Goal: Task Accomplishment & Management: Use online tool/utility

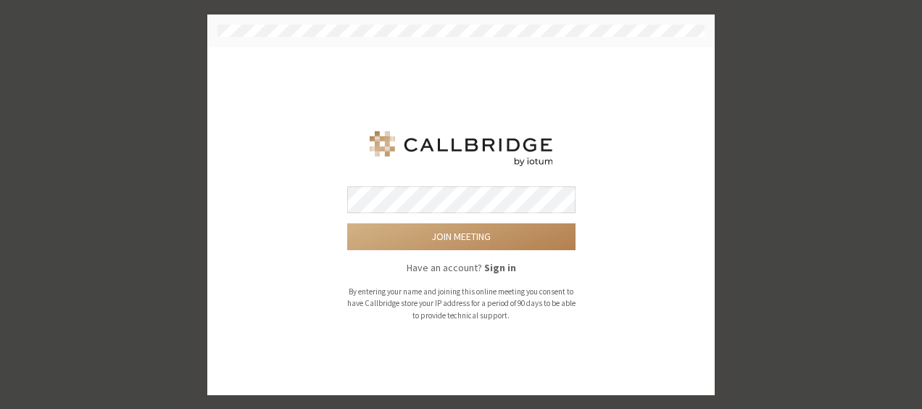
click at [347, 223] on button "Join meeting" at bounding box center [461, 236] width 228 height 27
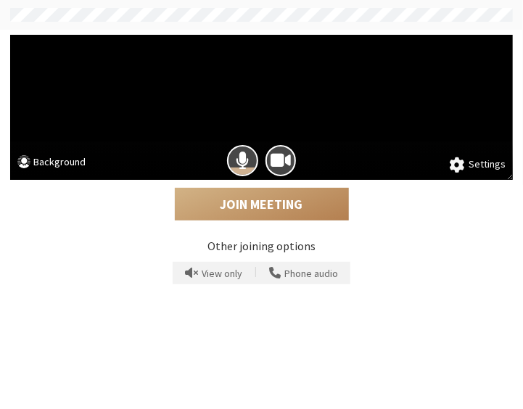
click at [457, 164] on span at bounding box center [456, 164] width 15 height 15
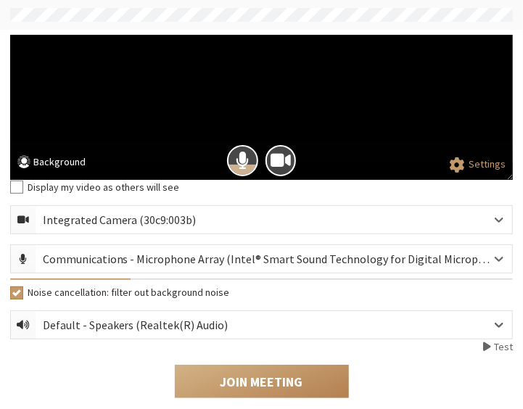
click at [457, 159] on button "Settings" at bounding box center [477, 165] width 56 height 16
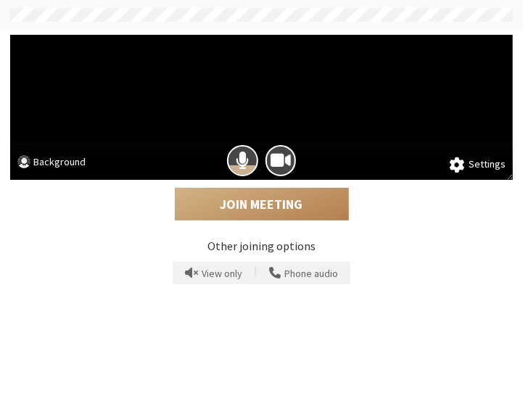
click at [59, 168] on button "Background" at bounding box center [51, 163] width 68 height 18
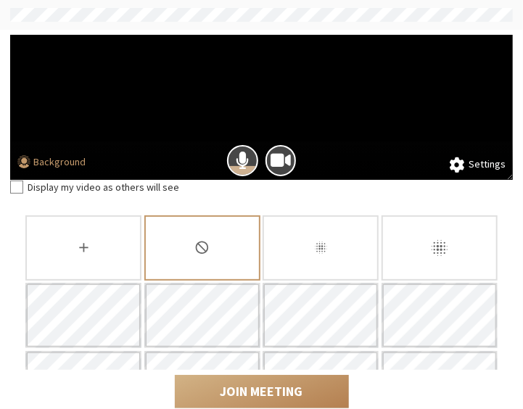
click at [323, 233] on div "Slightly blur background" at bounding box center [320, 247] width 116 height 65
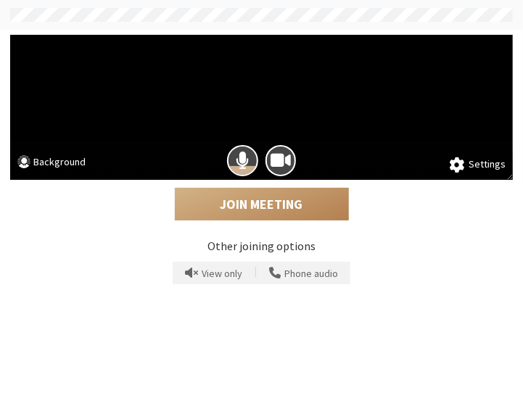
click at [458, 238] on p "Other joining options" at bounding box center [261, 245] width 502 height 17
click at [45, 162] on button "Background" at bounding box center [51, 163] width 68 height 18
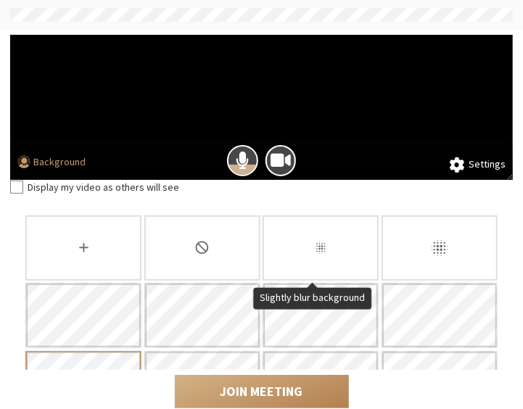
click at [307, 238] on div "Slightly blur background" at bounding box center [320, 247] width 116 height 65
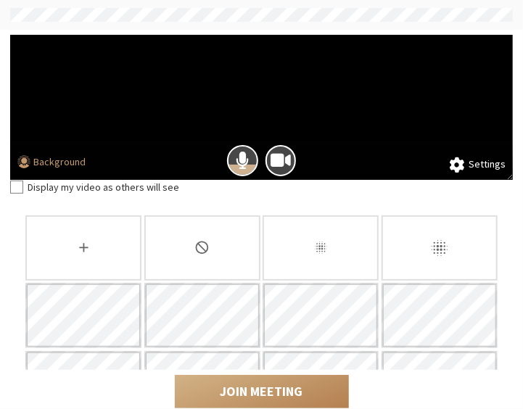
click at [199, 234] on div "None" at bounding box center [202, 247] width 116 height 65
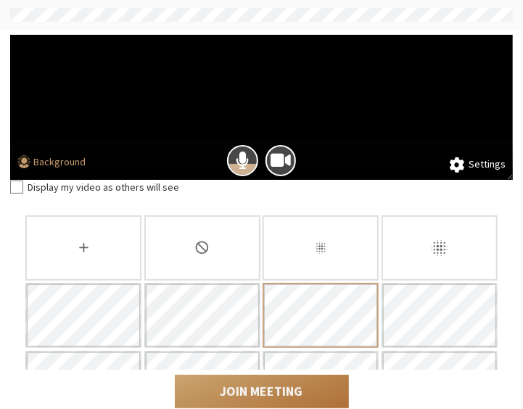
click at [270, 392] on button "Join Meeting" at bounding box center [262, 391] width 174 height 33
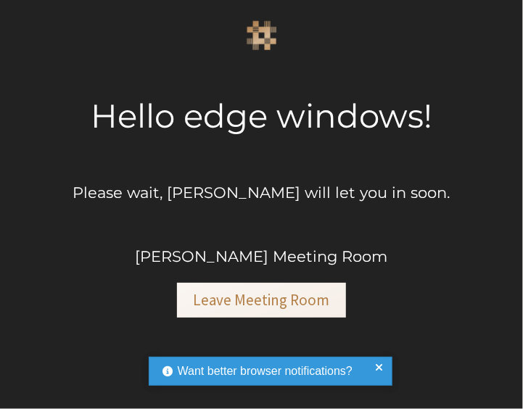
click at [270, 392] on div "Want better browser notifications? Receive alerts for chat messages and other i…" at bounding box center [262, 376] width 232 height 45
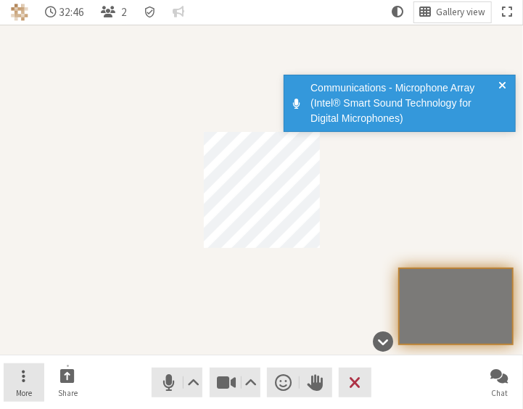
click at [22, 388] on span "More" at bounding box center [24, 392] width 16 height 9
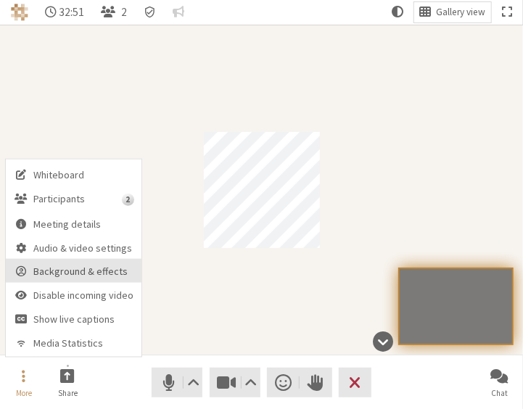
click at [90, 270] on span "Background & effects" at bounding box center [84, 271] width 100 height 11
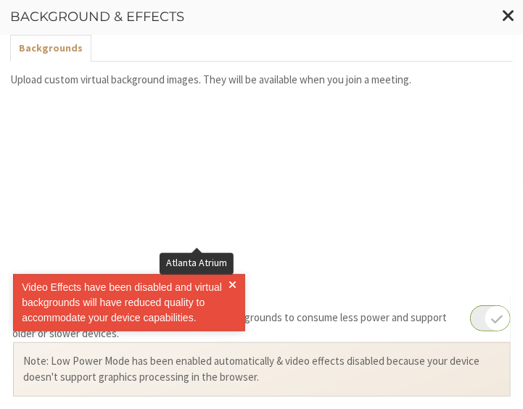
scroll to position [288, 0]
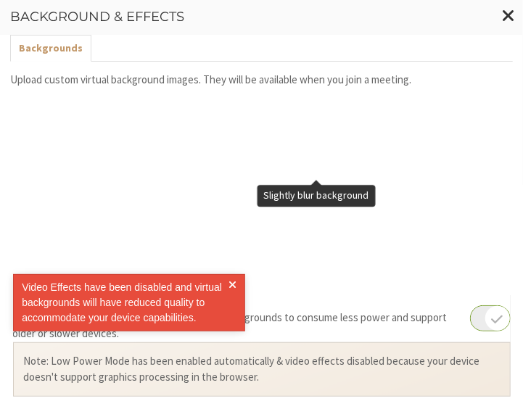
click at [315, 359] on icon "Slightly blur background" at bounding box center [320, 367] width 17 height 17
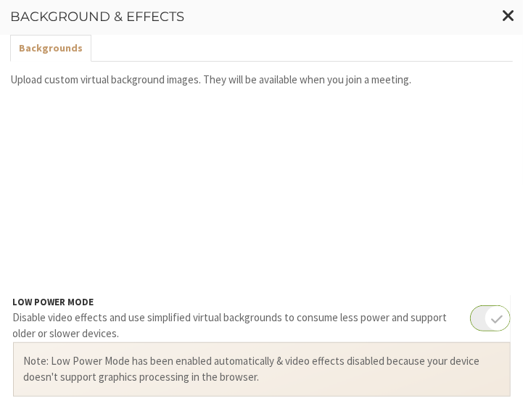
click at [205, 334] on div "None" at bounding box center [202, 366] width 116 height 65
click at [449, 334] on div "Blur background" at bounding box center [439, 366] width 116 height 65
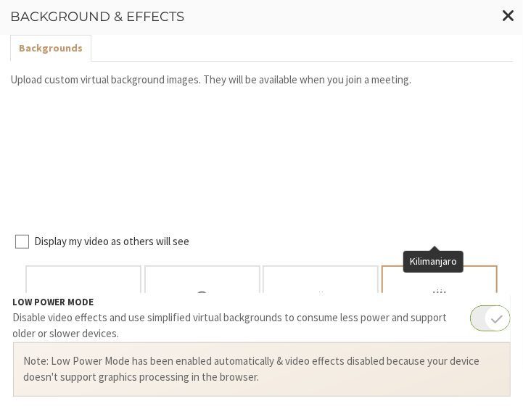
scroll to position [365, 0]
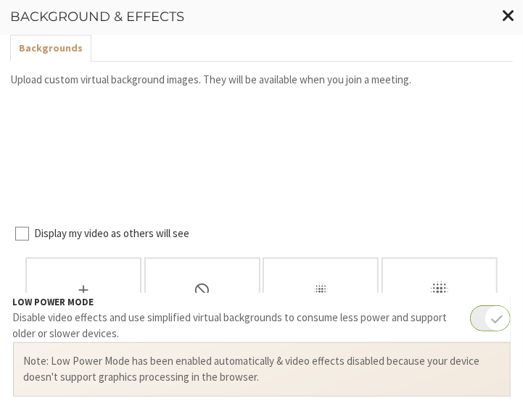
click at [503, 9] on span "Close modal" at bounding box center [508, 15] width 13 height 17
